Goal: Task Accomplishment & Management: Manage account settings

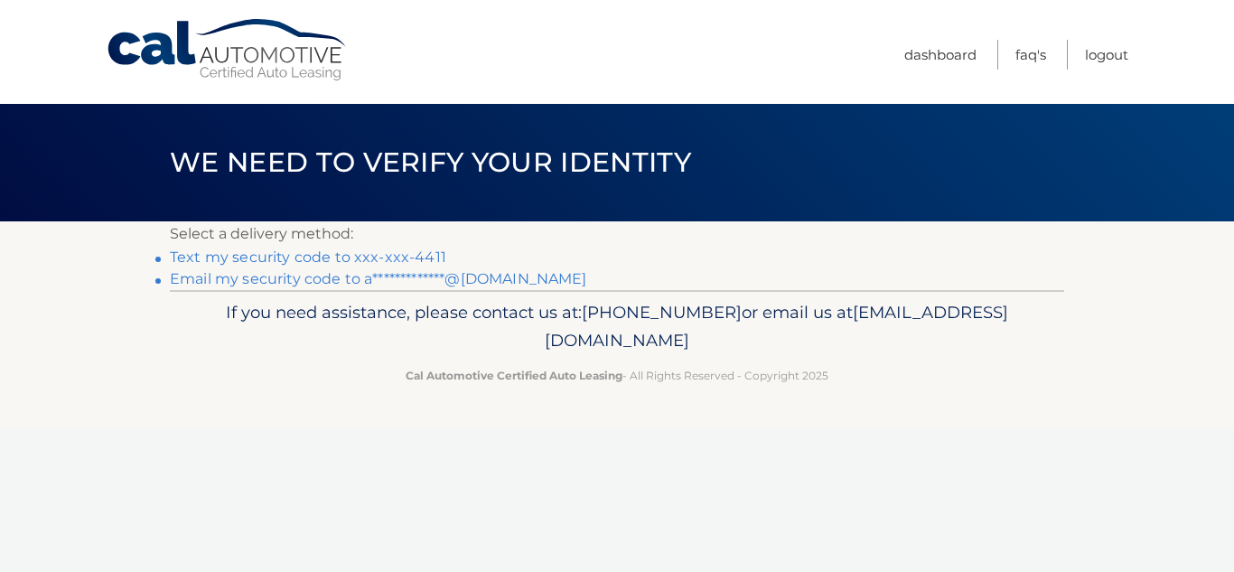
click at [277, 256] on link "Text my security code to xxx-xxx-4411" at bounding box center [308, 256] width 276 height 17
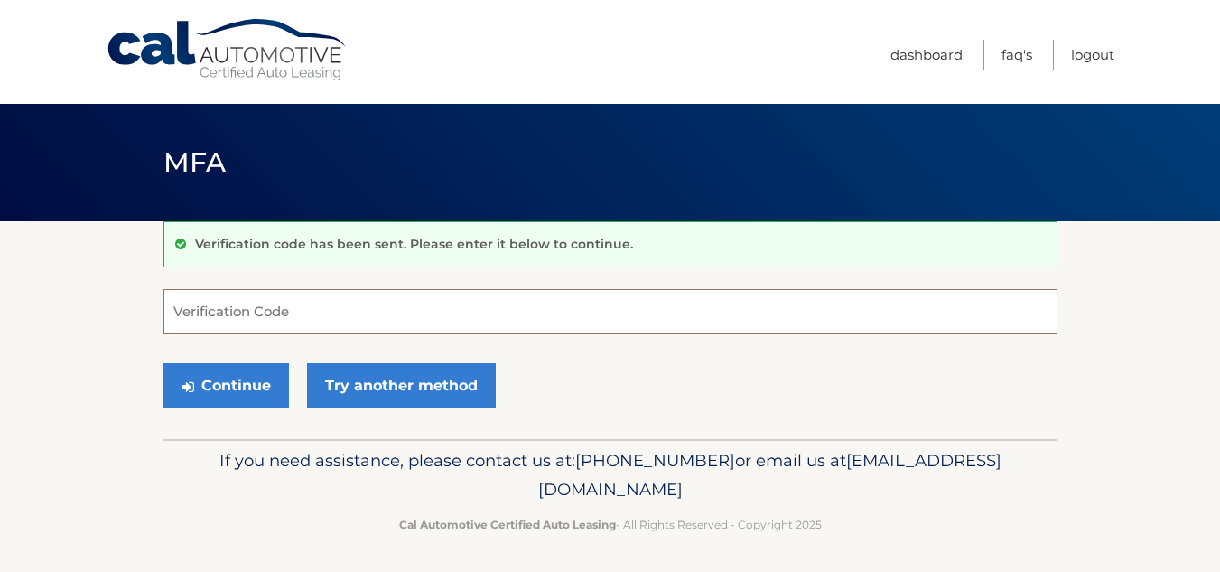
click at [435, 309] on input "Verification Code" at bounding box center [611, 311] width 894 height 45
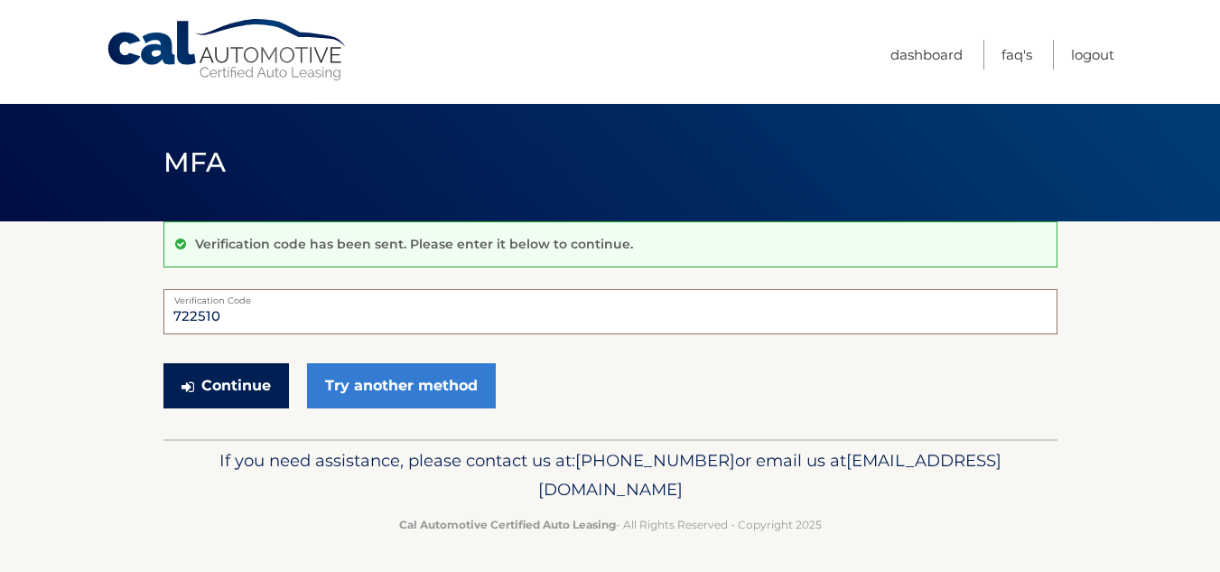
type input "722510"
click at [257, 377] on button "Continue" at bounding box center [227, 385] width 126 height 45
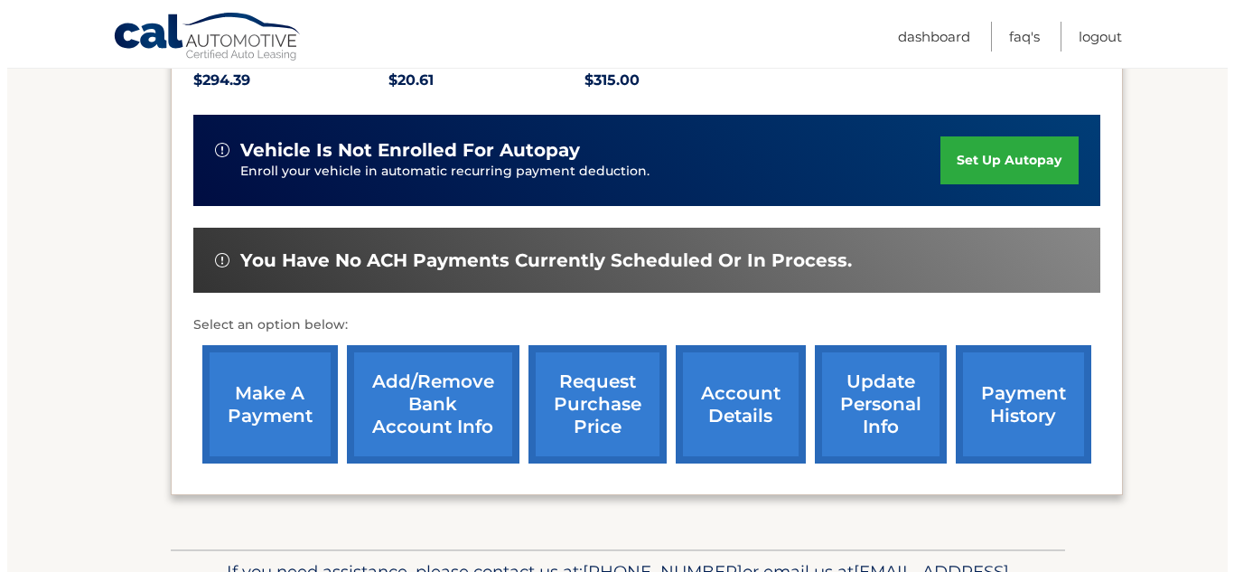
scroll to position [435, 0]
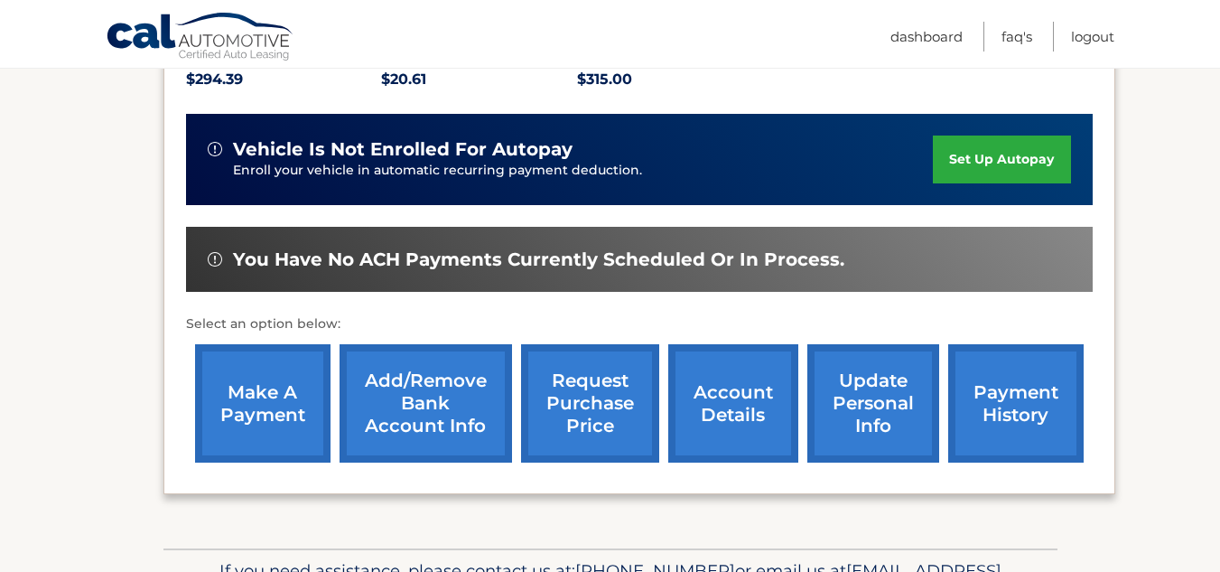
click at [1040, 395] on link "payment history" at bounding box center [1017, 403] width 136 height 118
click at [570, 370] on link "request purchase price" at bounding box center [590, 403] width 138 height 118
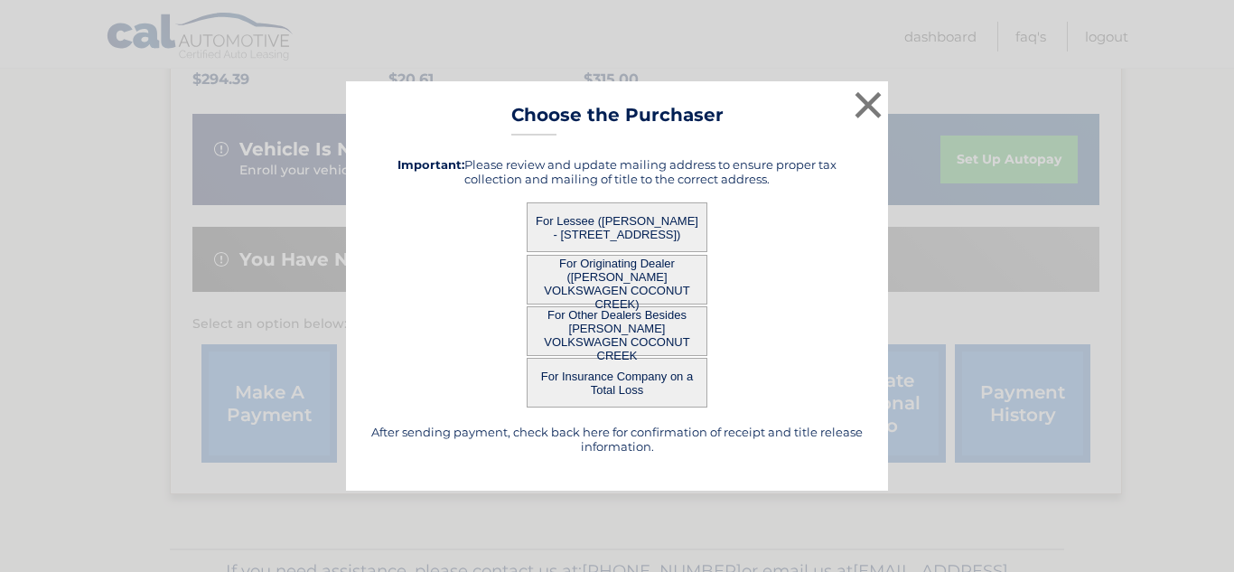
click at [622, 219] on button "For Lessee ([PERSON_NAME] - [STREET_ADDRESS])" at bounding box center [617, 227] width 181 height 50
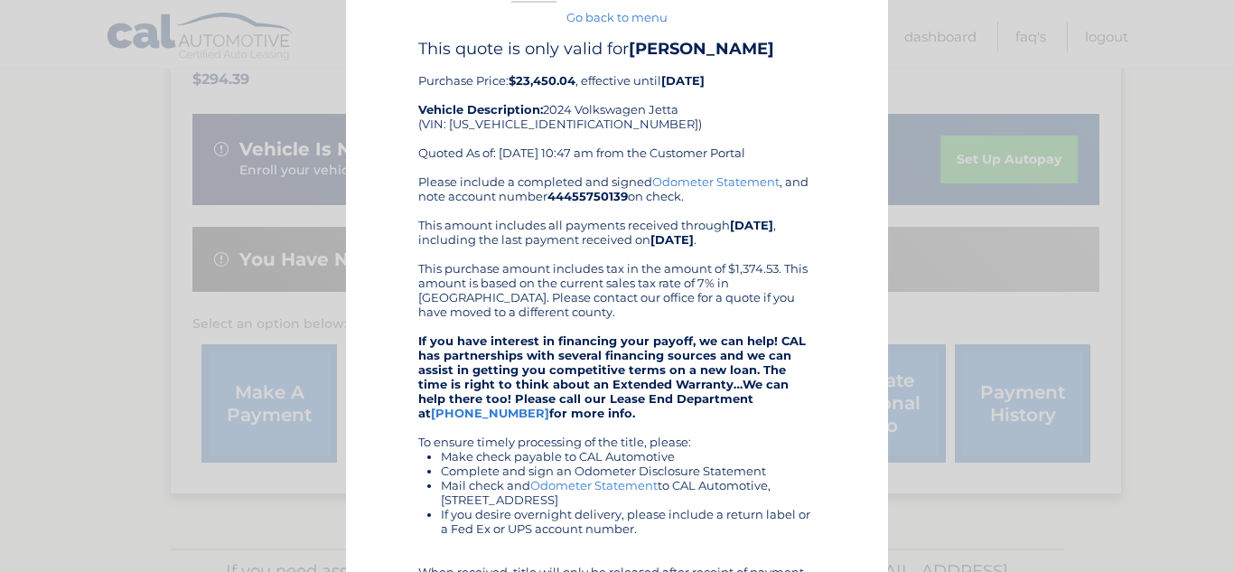
scroll to position [0, 0]
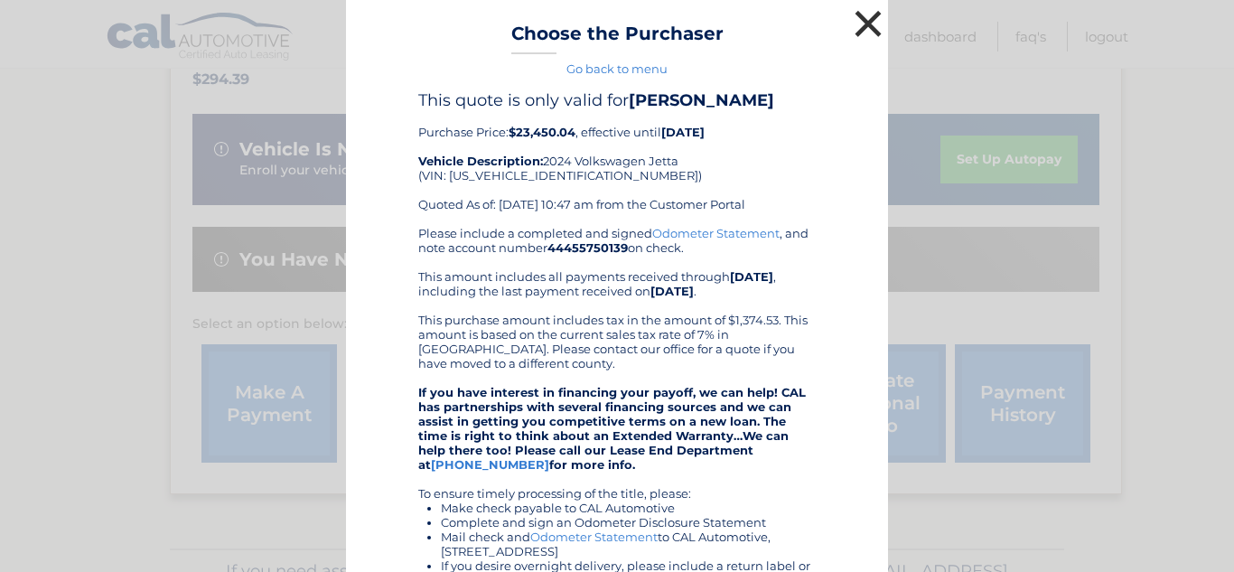
click at [861, 16] on button "×" at bounding box center [868, 23] width 36 height 36
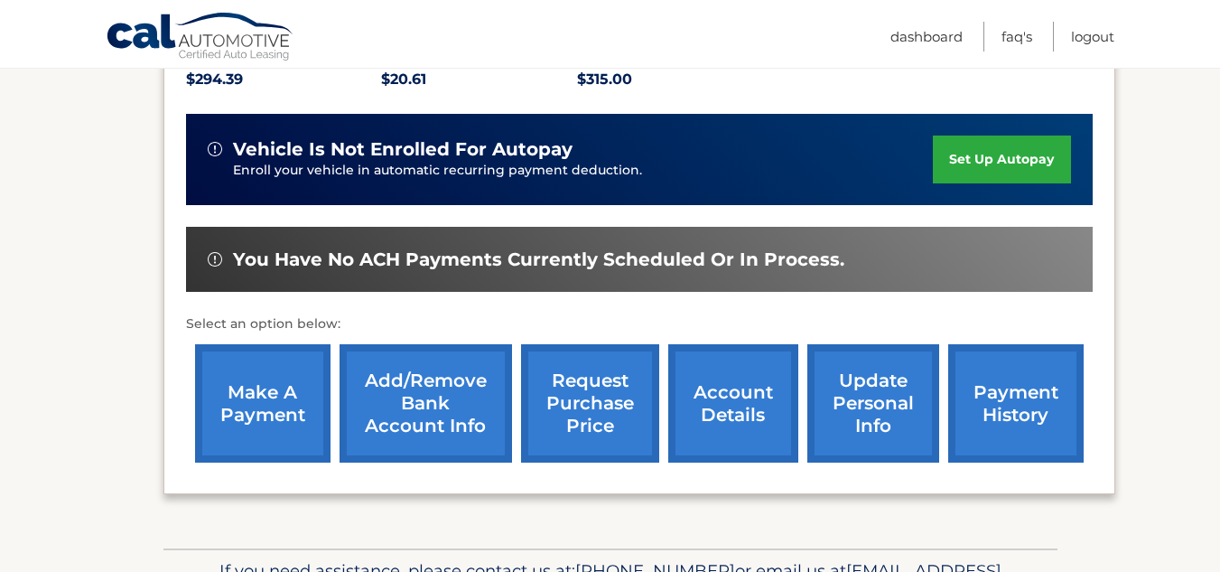
click at [609, 411] on link "request purchase price" at bounding box center [590, 403] width 138 height 118
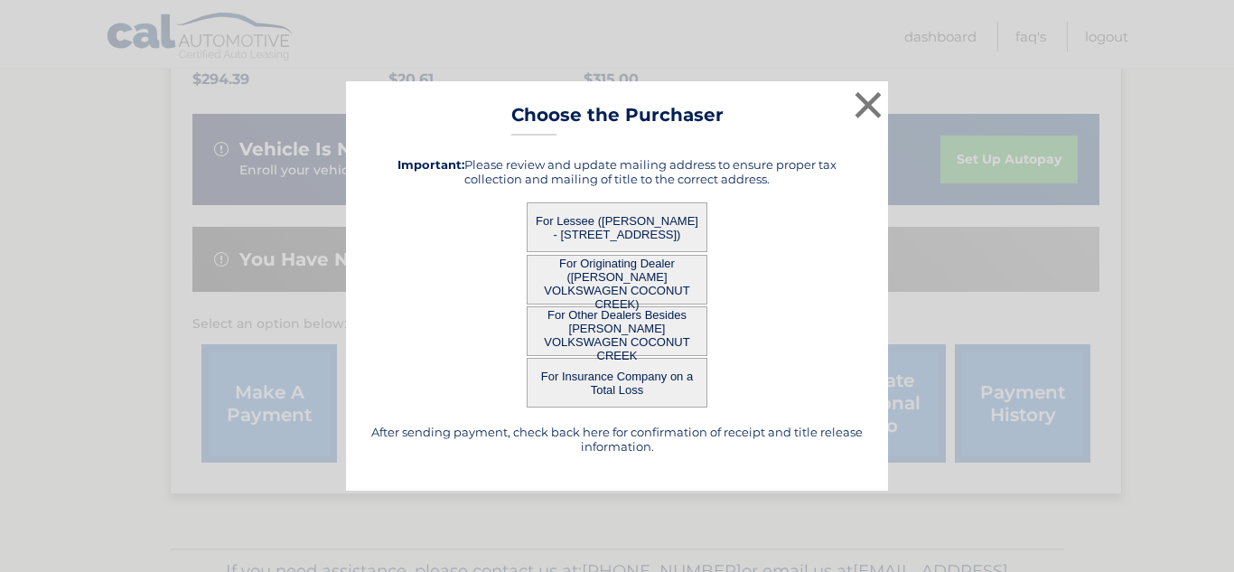
click at [603, 278] on button "For Originating Dealer (GUNTHER VOLKSWAGEN COCONUT CREEK)" at bounding box center [617, 280] width 181 height 50
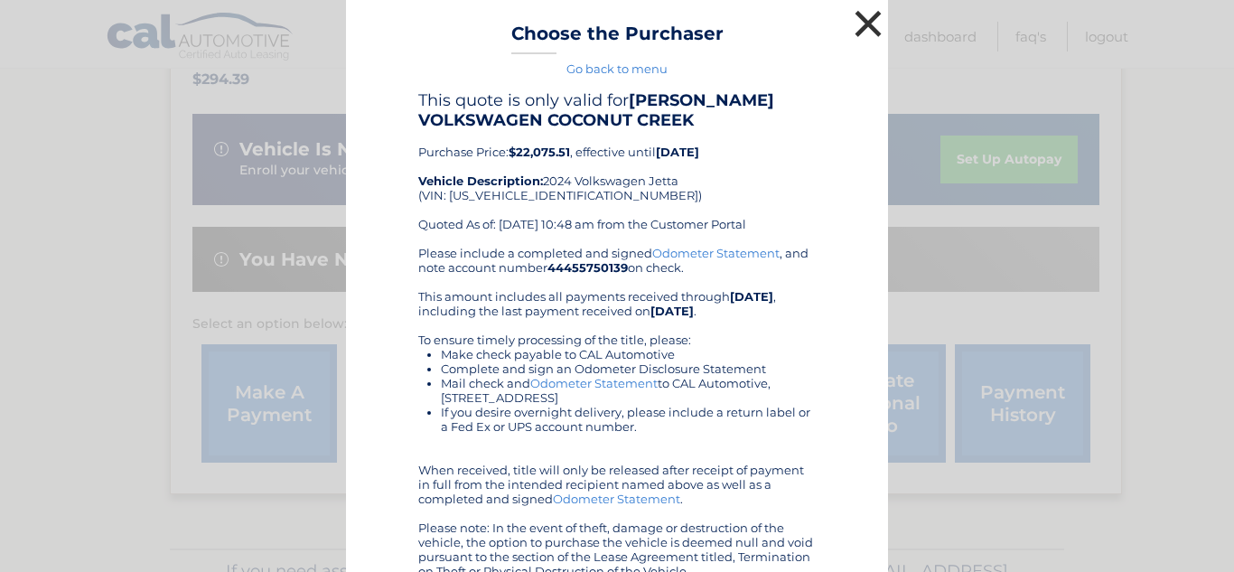
click at [858, 21] on button "×" at bounding box center [868, 23] width 36 height 36
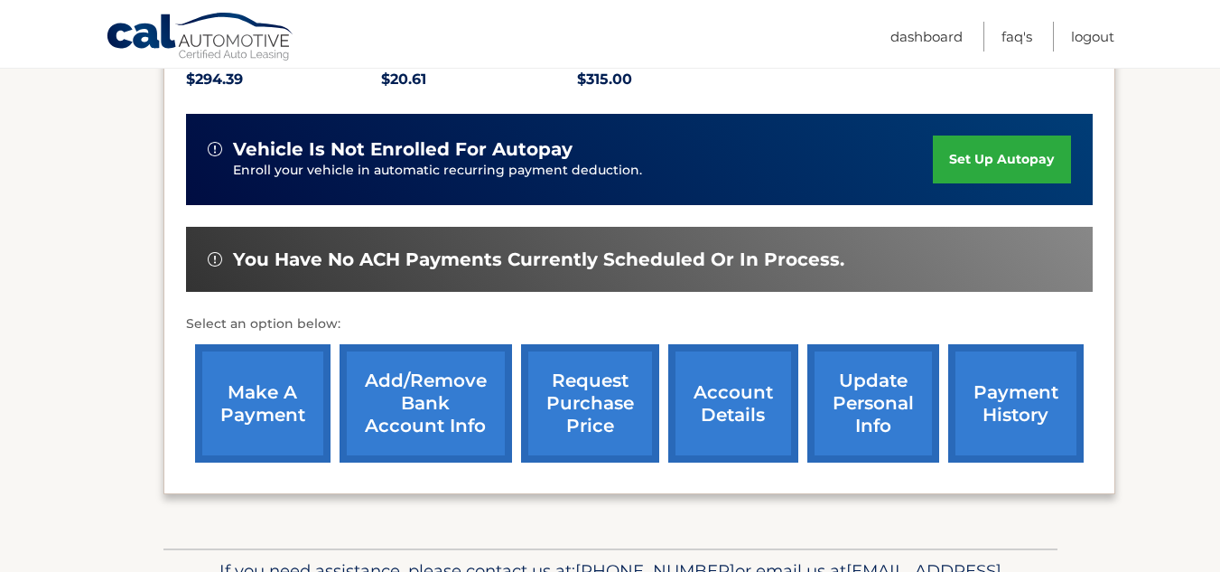
click at [720, 402] on link "account details" at bounding box center [733, 403] width 130 height 118
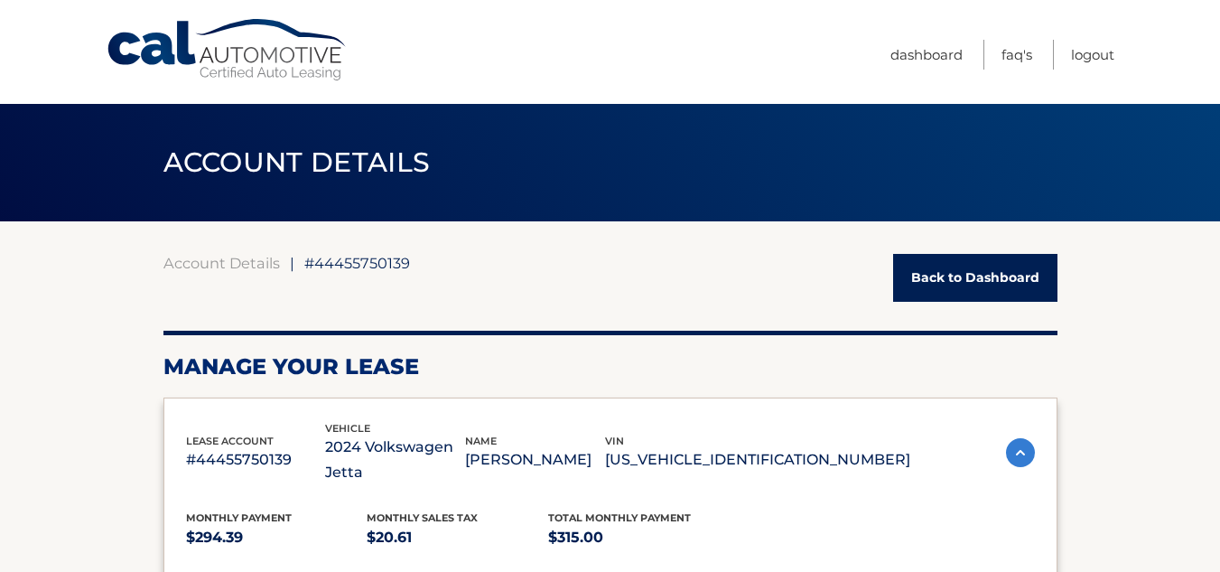
click at [960, 287] on link "Back to Dashboard" at bounding box center [975, 278] width 164 height 48
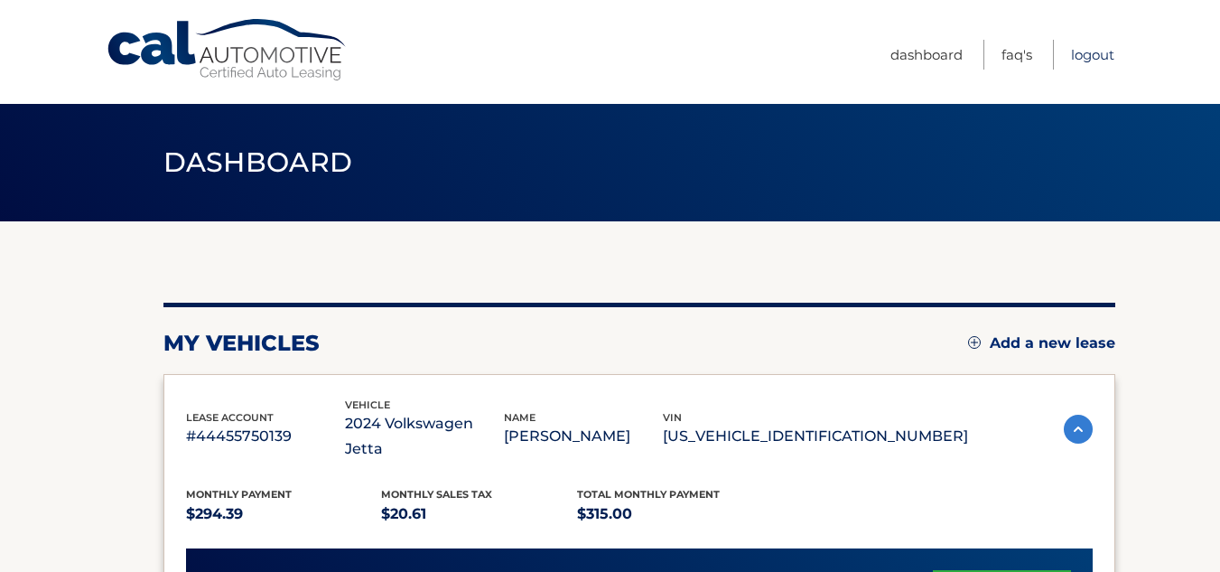
click at [1102, 49] on link "Logout" at bounding box center [1092, 55] width 43 height 30
